Goal: Task Accomplishment & Management: Complete application form

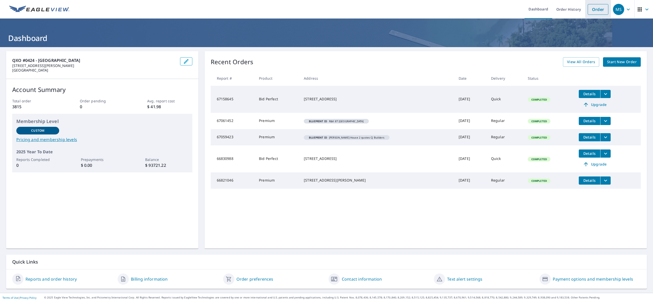
click at [587, 14] on link "Order" at bounding box center [597, 9] width 21 height 11
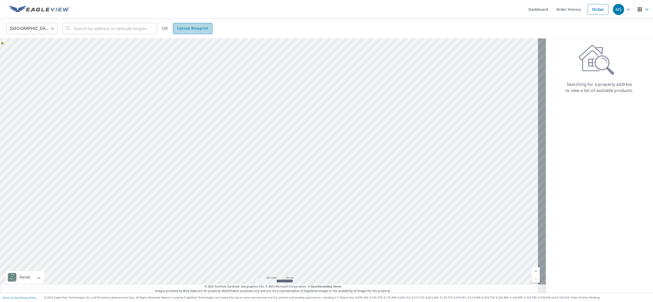
click at [185, 30] on span "Upload Blueprint" at bounding box center [192, 28] width 31 height 6
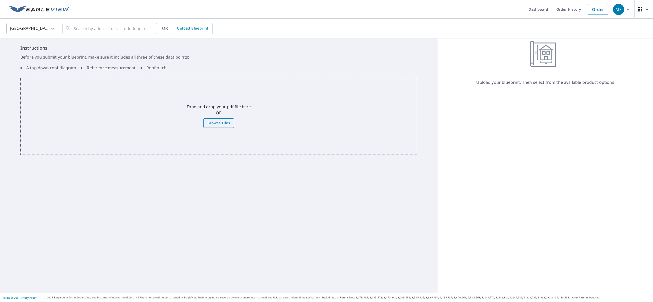
click at [210, 124] on span "Browse Files" at bounding box center [218, 123] width 23 height 6
click at [0, 0] on input "Browse Files" at bounding box center [0, 0] width 0 height 0
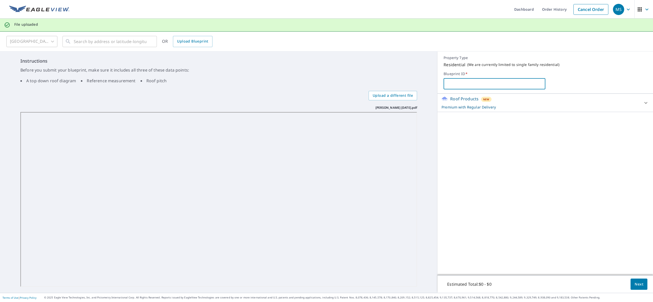
click at [465, 81] on input "text" at bounding box center [493, 84] width 101 height 14
type input "[PERSON_NAME]"
click at [632, 280] on button "Next" at bounding box center [638, 284] width 17 height 11
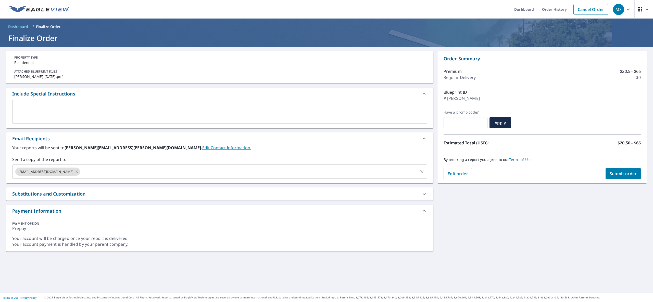
click at [75, 172] on icon at bounding box center [77, 172] width 4 height 6
checkbox input "true"
click at [54, 171] on input "text" at bounding box center [216, 172] width 403 height 10
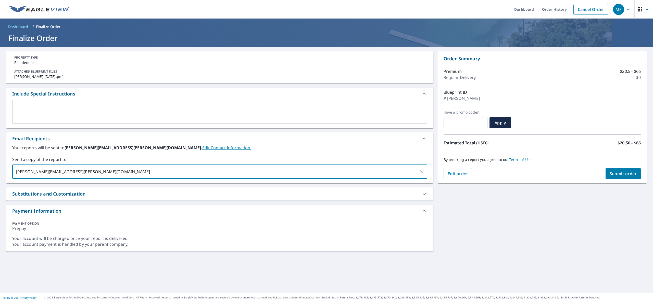
type input "[PERSON_NAME][EMAIL_ADDRESS][PERSON_NAME][DOMAIN_NAME]"
checkbox input "true"
click at [76, 105] on textarea at bounding box center [220, 112] width 408 height 15
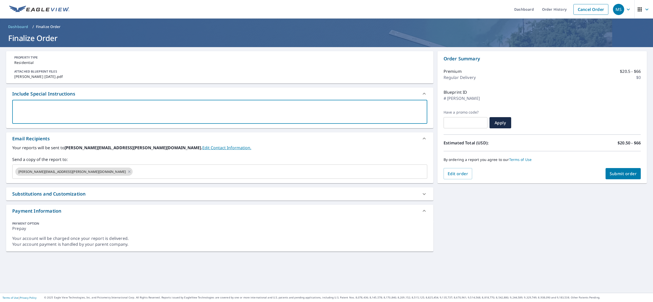
type textarea "1"
type textarea "x"
checkbox input "true"
type textarea "12"
type textarea "x"
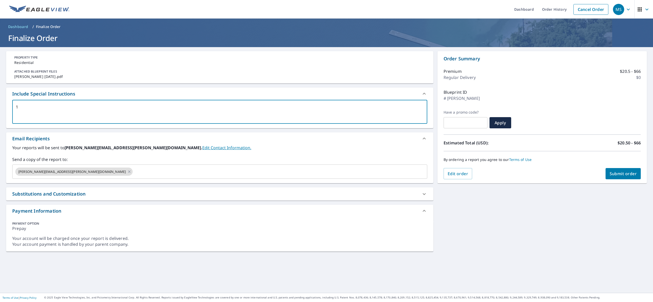
checkbox input "true"
type textarea "12""
type textarea "x"
checkbox input "true"
type textarea "12""
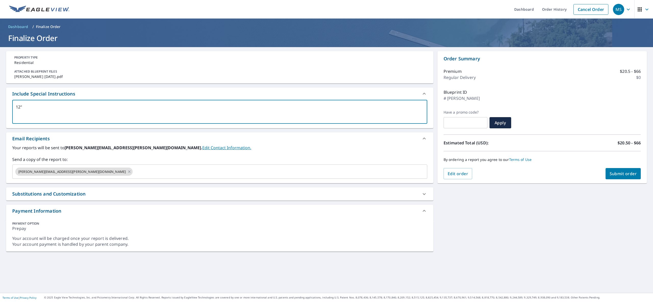
type textarea "x"
checkbox input "true"
type textarea "12" o"
type textarea "x"
checkbox input "true"
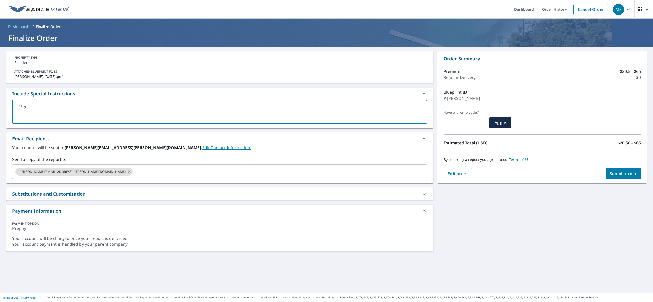
type textarea "12" ov"
type textarea "x"
checkbox input "true"
type textarea "12" ove"
type textarea "x"
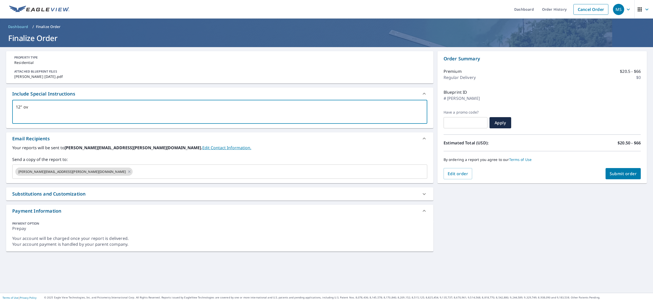
checkbox input "true"
type textarea "12" over"
type textarea "x"
checkbox input "true"
type textarea "12" overh"
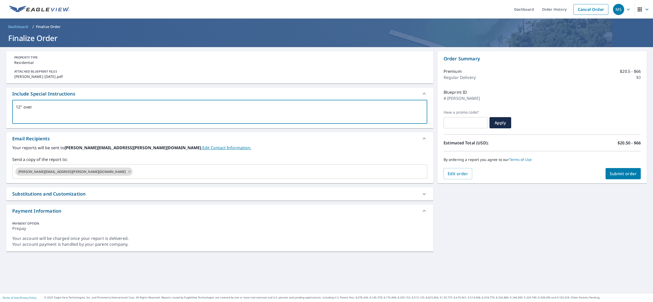
type textarea "x"
checkbox input "true"
type textarea "12" overha"
type textarea "x"
checkbox input "true"
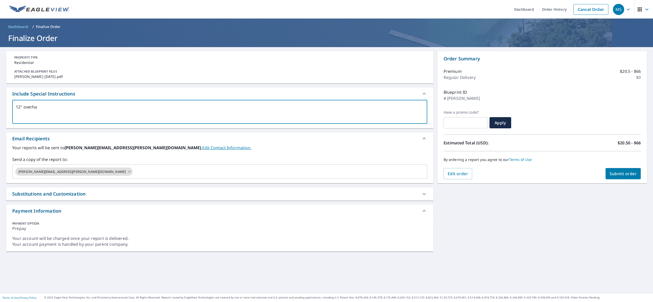
type textarea "12" overhan"
type textarea "x"
checkbox input "true"
type textarea "12" overhang"
type textarea "x"
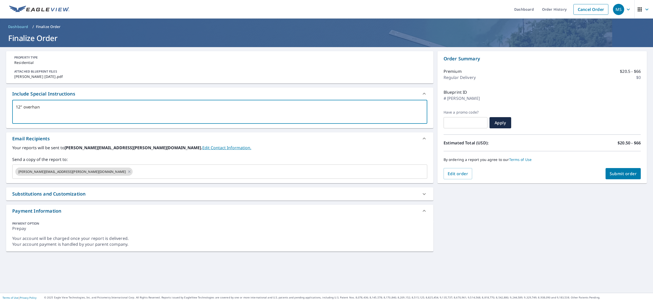
checkbox input "true"
type textarea "12" overhang"
type textarea "x"
checkbox input "true"
type textarea "12" overhang u"
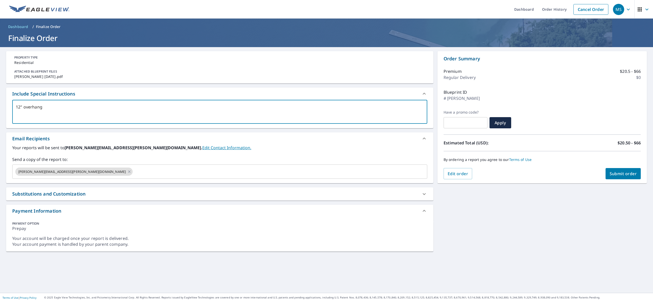
type textarea "x"
checkbox input "true"
type textarea "12" overhang un"
type textarea "x"
checkbox input "true"
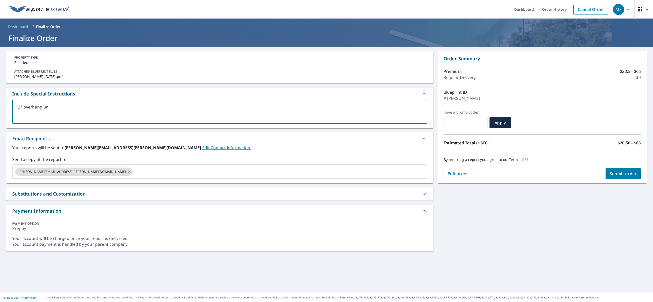
type textarea "12" overhang unl"
type textarea "x"
checkbox input "true"
type textarea "12" overhang unle"
type textarea "x"
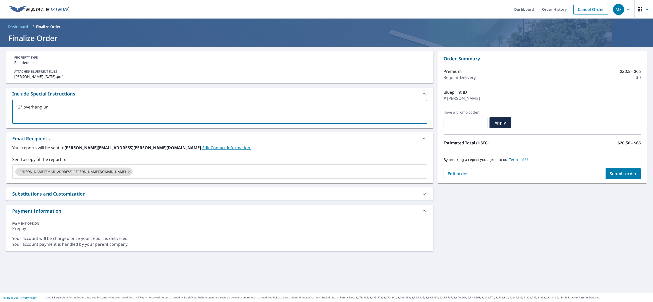
checkbox input "true"
type textarea "12" overhang unles"
type textarea "x"
checkbox input "true"
type textarea "12" overhang unless"
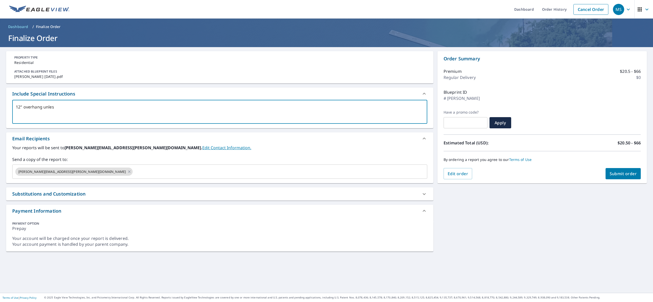
type textarea "x"
checkbox input "true"
type textarea "12" overhang unless"
type textarea "x"
checkbox input "true"
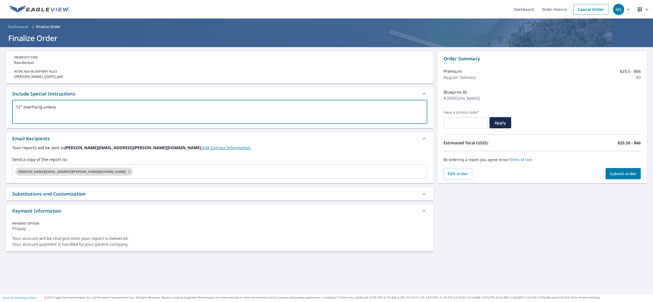
type textarea "12" overhang unless n"
type textarea "x"
checkbox input "true"
type textarea "12" overhang unless no"
type textarea "x"
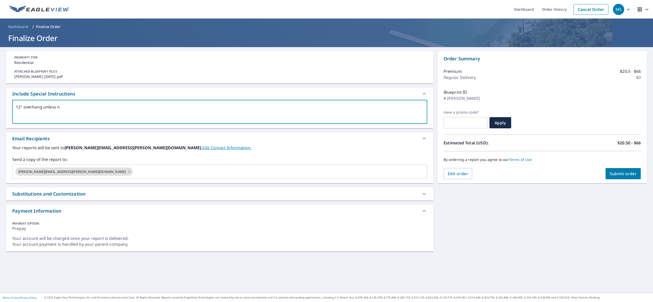
checkbox input "true"
type textarea "12" overhang unless nor"
type textarea "x"
checkbox input "true"
type textarea "12" overhang unless nore"
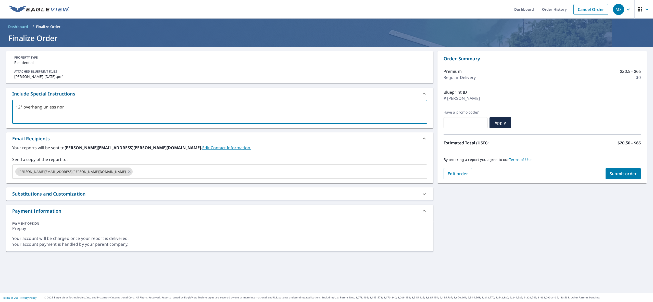
type textarea "x"
checkbox input "true"
type textarea "12" overhang unless [PERSON_NAME]"
type textarea "x"
checkbox input "true"
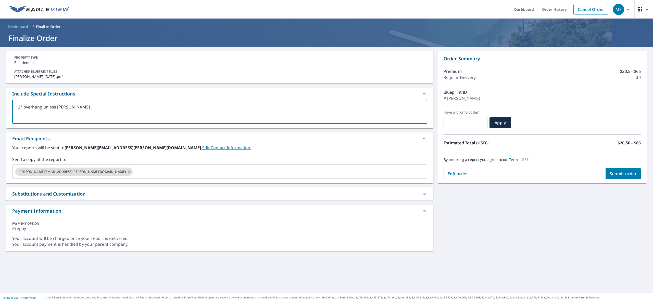
type textarea "12" overhang unless [PERSON_NAME]"
type textarea "x"
checkbox input "true"
type textarea "12" overhang unless [PERSON_NAME]"
type textarea "x"
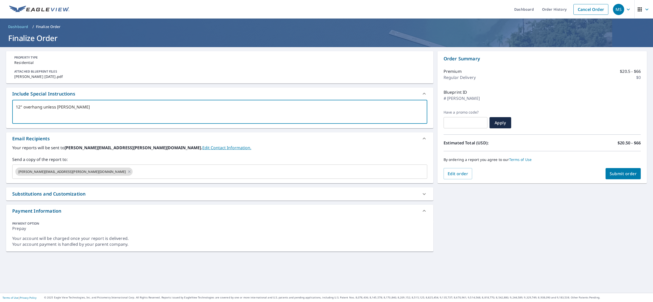
checkbox input "true"
type textarea "12" overhang unless nore"
type textarea "x"
checkbox input "true"
type textarea "12" overhang unless nor"
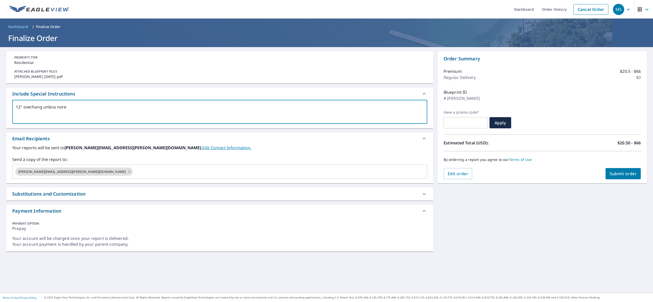
type textarea "x"
checkbox input "true"
type textarea "12" overhang unless no"
type textarea "x"
checkbox input "true"
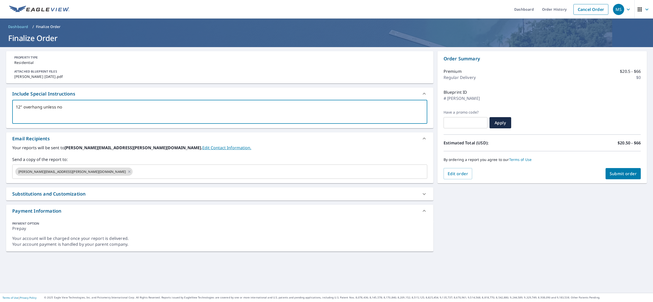
type textarea "12" overhang unless not"
type textarea "x"
checkbox input "true"
type textarea "12" overhang unless note"
type textarea "x"
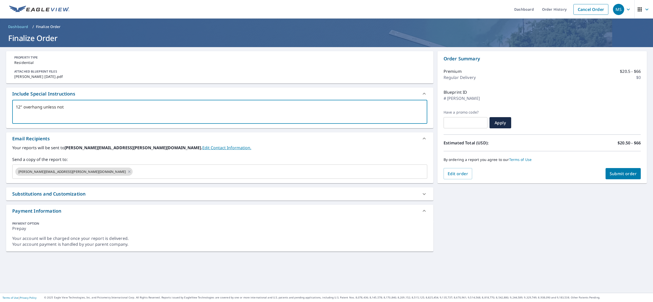
checkbox input "true"
type textarea "12" overhang unless noted"
type textarea "x"
checkbox input "true"
type textarea "12" overhang unless noted"
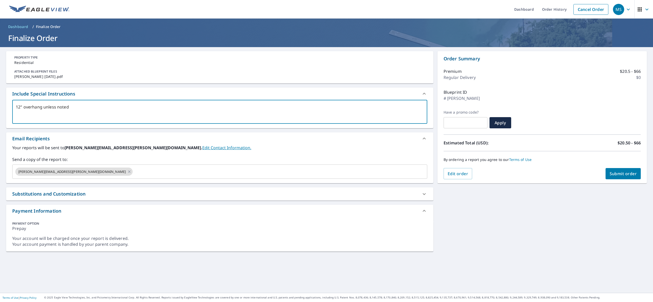
type textarea "x"
checkbox input "true"
type textarea "12" overhang unless noted"
click at [615, 173] on span "Submit order" at bounding box center [622, 174] width 27 height 6
type textarea "x"
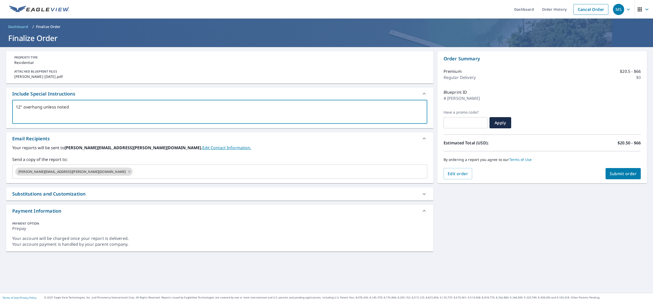
checkbox input "true"
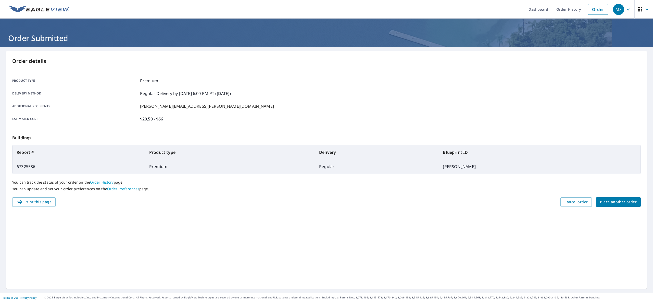
click at [600, 204] on span "Place another order" at bounding box center [618, 202] width 37 height 6
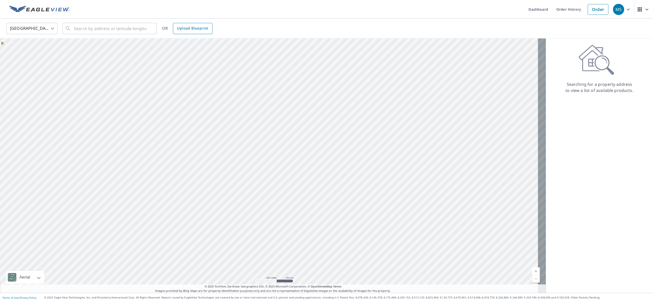
click at [191, 32] on link "Upload Blueprint" at bounding box center [192, 28] width 39 height 11
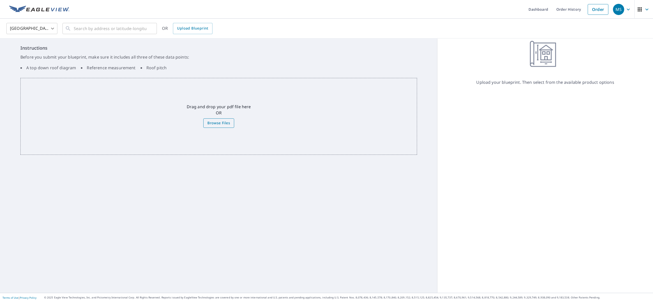
click at [203, 121] on label "Browse Files" at bounding box center [218, 123] width 31 height 9
click at [0, 0] on input "Browse Files" at bounding box center [0, 0] width 0 height 0
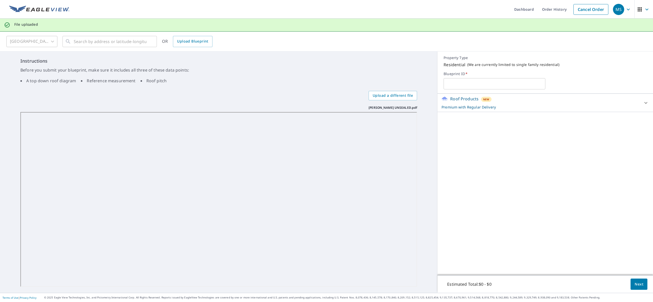
click at [462, 81] on input "text" at bounding box center [493, 84] width 101 height 14
type input "[PERSON_NAME]"
click at [630, 285] on button "Next" at bounding box center [638, 284] width 17 height 11
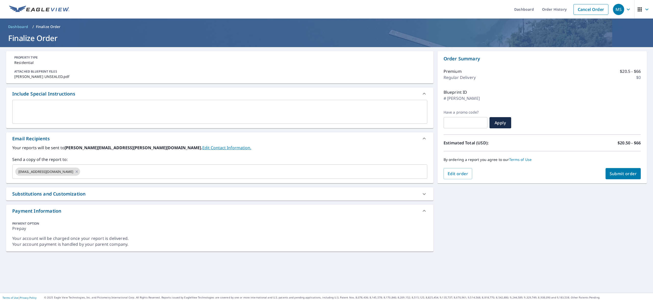
click at [41, 107] on textarea at bounding box center [220, 112] width 408 height 15
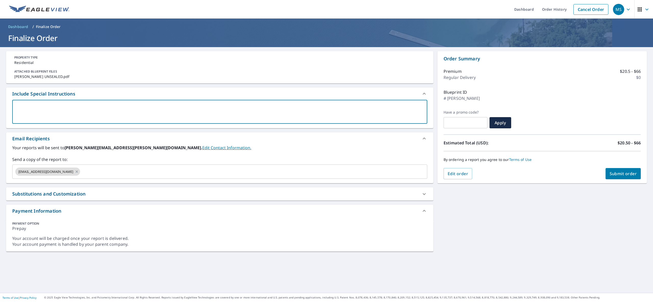
type textarea "1"
type textarea "x"
checkbox input "true"
type textarea "12"
type textarea "x"
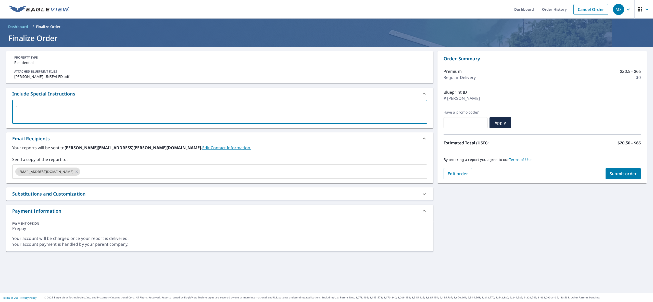
checkbox input "true"
type textarea "12"
type textarea "x"
checkbox input "true"
type textarea "12"
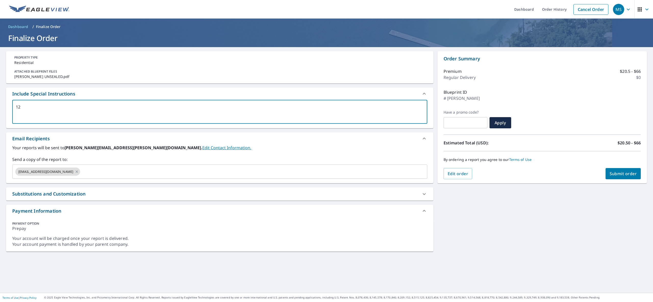
type textarea "x"
checkbox input "true"
type textarea "12""
type textarea "x"
checkbox input "true"
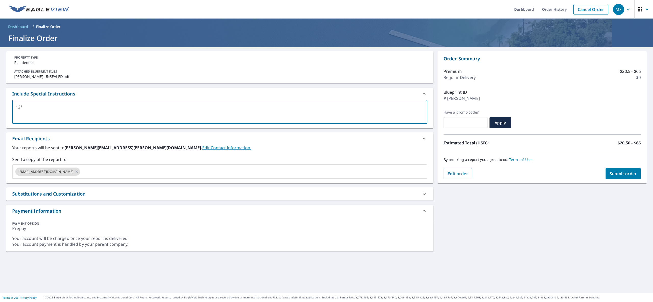
type textarea "12""
type textarea "x"
checkbox input "true"
type textarea "12" o"
type textarea "x"
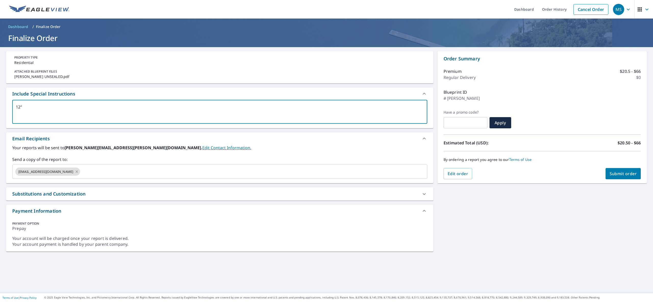
checkbox input "true"
type textarea "12" ov"
type textarea "x"
checkbox input "true"
type textarea "12" ove"
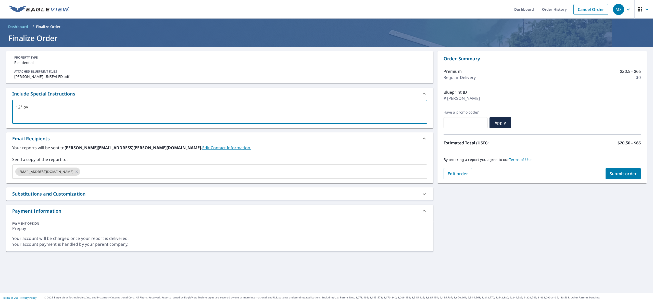
type textarea "x"
checkbox input "true"
type textarea "12" over"
type textarea "x"
checkbox input "true"
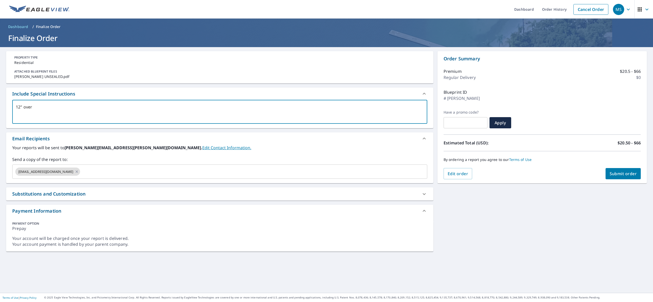
type textarea "12" overh"
type textarea "x"
checkbox input "true"
type textarea "12" overha"
type textarea "x"
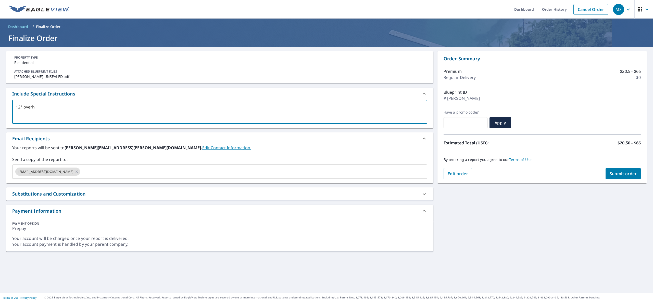
checkbox input "true"
type textarea "12" overhan"
type textarea "x"
checkbox input "true"
type textarea "12" overhang"
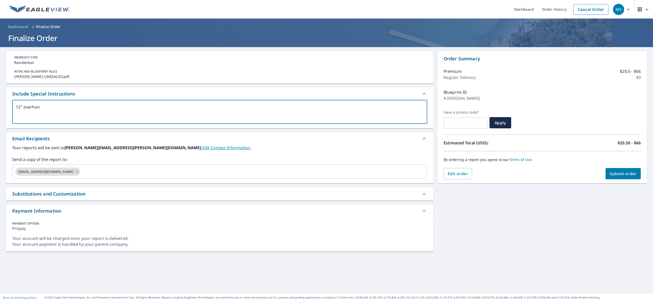
type textarea "x"
checkbox input "true"
type textarea "12" overhang"
type textarea "x"
checkbox input "true"
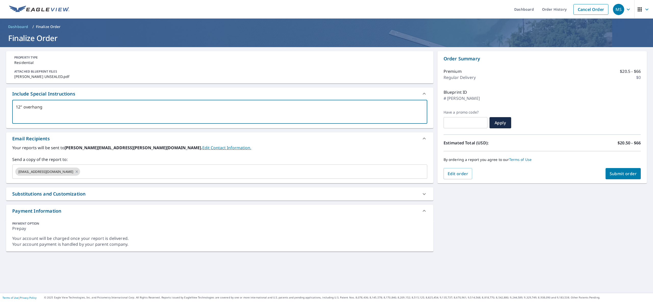
type textarea "12" overhang u"
type textarea "x"
checkbox input "true"
type textarea "12" overhang un"
type textarea "x"
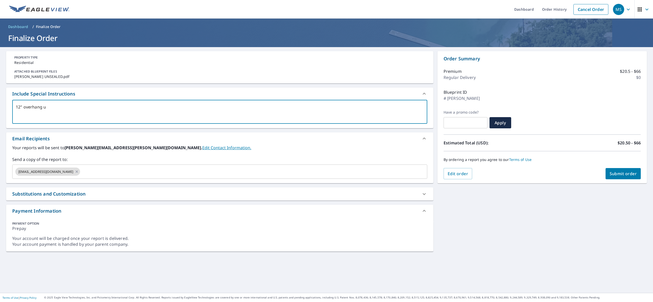
checkbox input "true"
type textarea "12" overhang unl"
type textarea "x"
checkbox input "true"
type textarea "12" overhang unle"
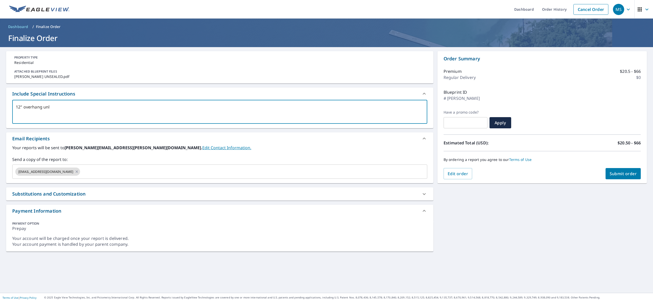
type textarea "x"
checkbox input "true"
type textarea "12" overhang unles"
type textarea "x"
checkbox input "true"
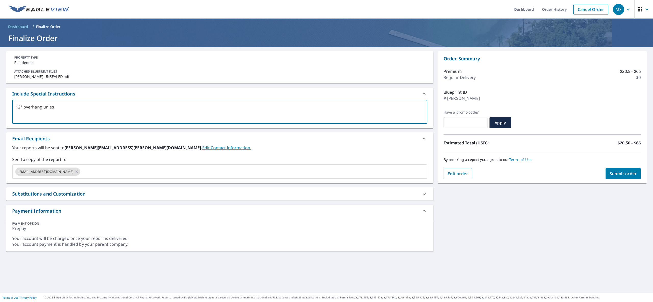
type textarea "12" overhang unless"
type textarea "x"
checkbox input "true"
type textarea "12" overhang unless"
type textarea "x"
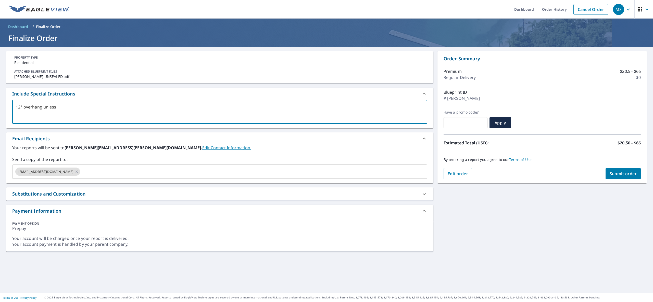
checkbox input "true"
type textarea "12" overhang unless n"
type textarea "x"
checkbox input "true"
type textarea "12" overhang unless no"
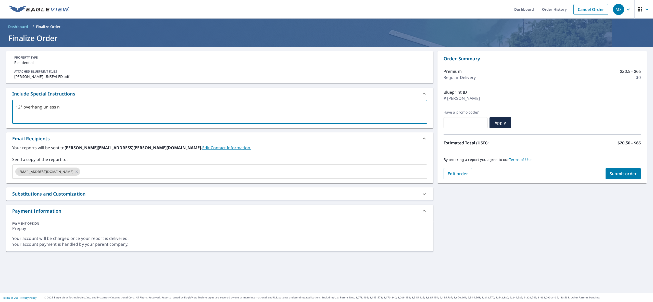
type textarea "x"
checkbox input "true"
type textarea "12" overhang unless not"
type textarea "x"
checkbox input "true"
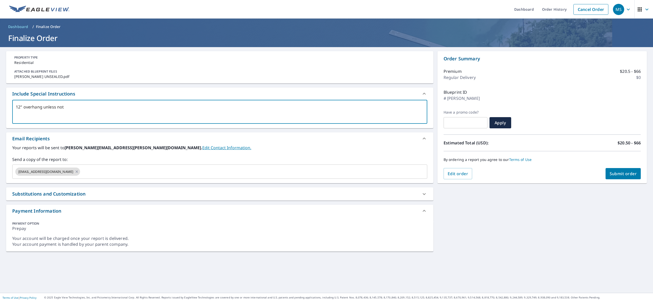
type textarea "12" overhang unless note"
type textarea "x"
checkbox input "true"
type textarea "12" overhang unless noted"
type textarea "x"
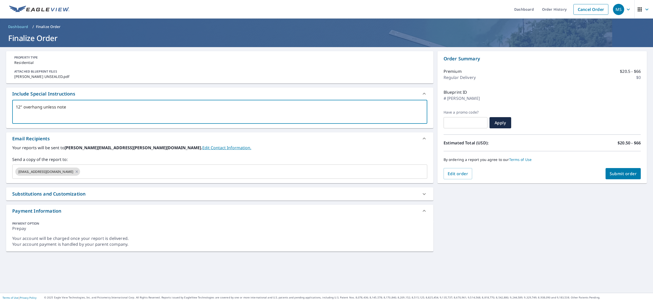
checkbox input "true"
type textarea "12" overhang unless noted"
type textarea "x"
checkbox input "true"
click at [75, 174] on icon at bounding box center [77, 172] width 4 height 6
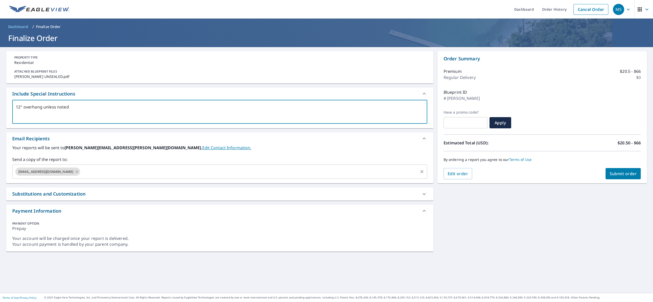
type textarea "x"
checkbox input "true"
type textarea "12" overhang unless noted"
type textarea "x"
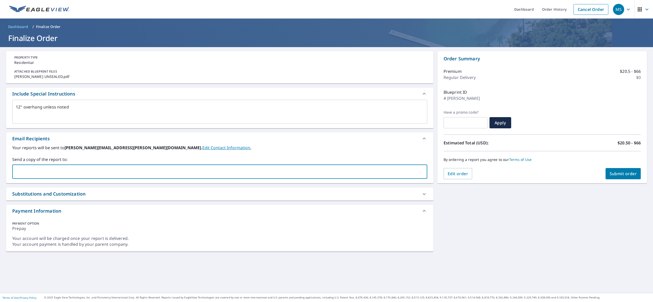
click at [58, 174] on input "text" at bounding box center [216, 172] width 403 height 10
type input "[PERSON_NAME][EMAIL_ADDRESS][PERSON_NAME][DOMAIN_NAME]"
click at [621, 170] on button "Submit order" at bounding box center [622, 173] width 35 height 11
